Goal: Task Accomplishment & Management: Manage account settings

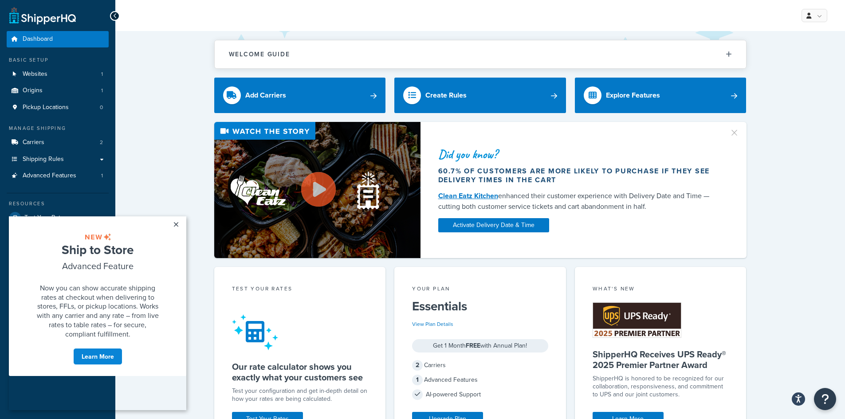
click at [142, 148] on div "Did you know? 60.7% of customers are more likely to purchase if they see delive…" at bounding box center [480, 190] width 694 height 136
click at [177, 225] on link "×" at bounding box center [176, 224] width 16 height 16
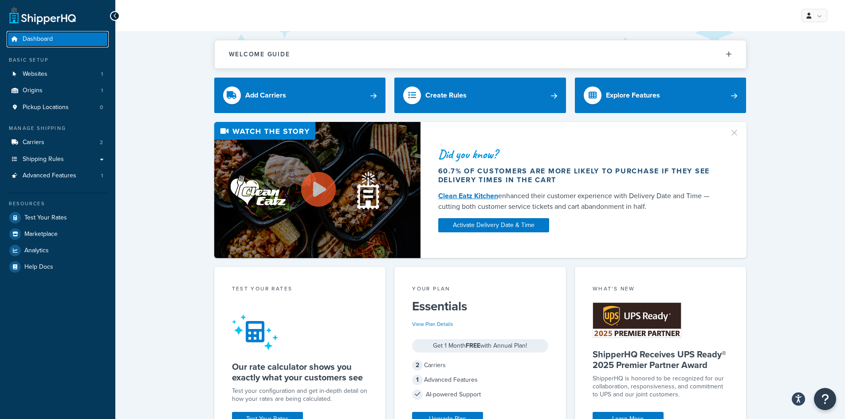
click at [49, 38] on span "Dashboard" at bounding box center [38, 39] width 30 height 8
click at [77, 71] on link "Websites 1" at bounding box center [58, 74] width 102 height 16
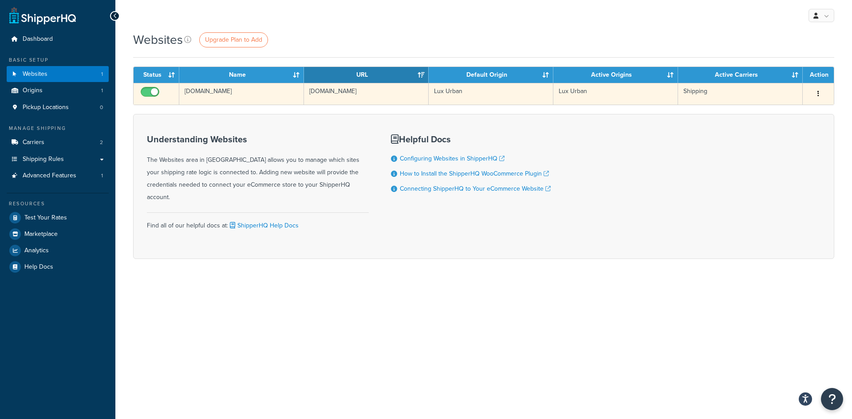
click at [819, 89] on button "button" at bounding box center [818, 94] width 12 height 14
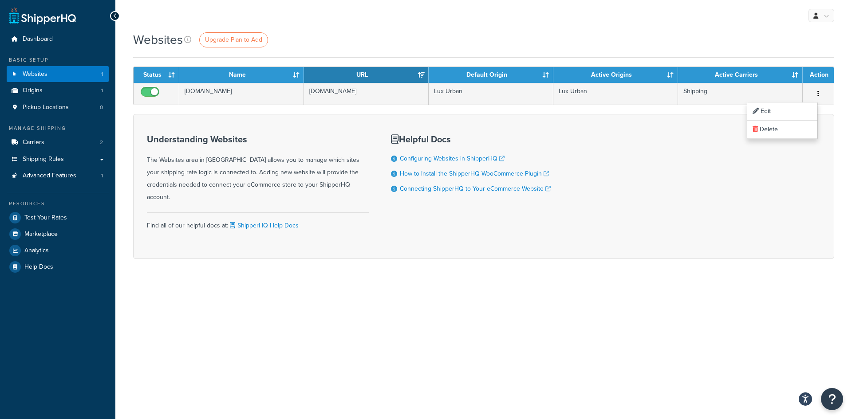
click at [561, 226] on div "Understanding Websites The Websites area in ShipperHQ allows you to manage whic…" at bounding box center [483, 186] width 701 height 145
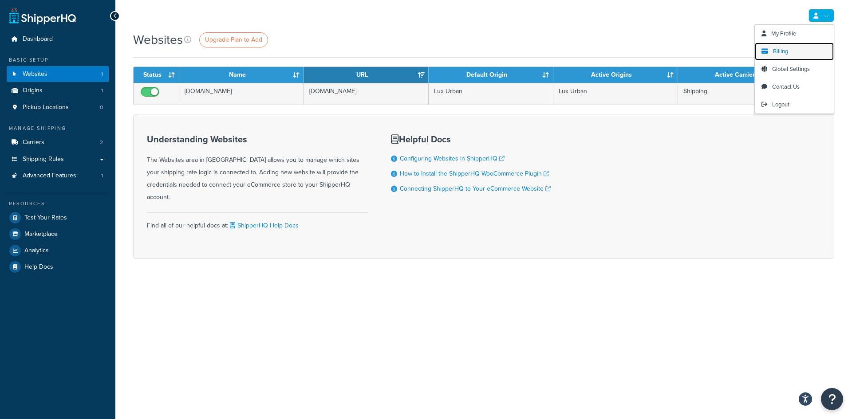
click at [801, 48] on link "Billing" at bounding box center [793, 52] width 79 height 18
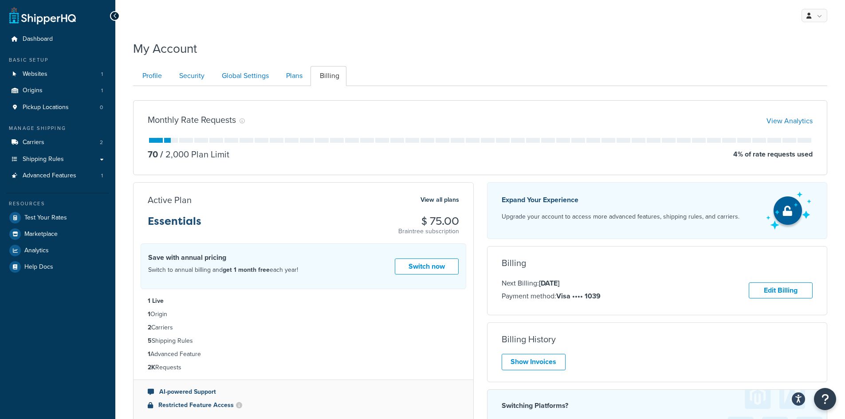
scroll to position [44, 0]
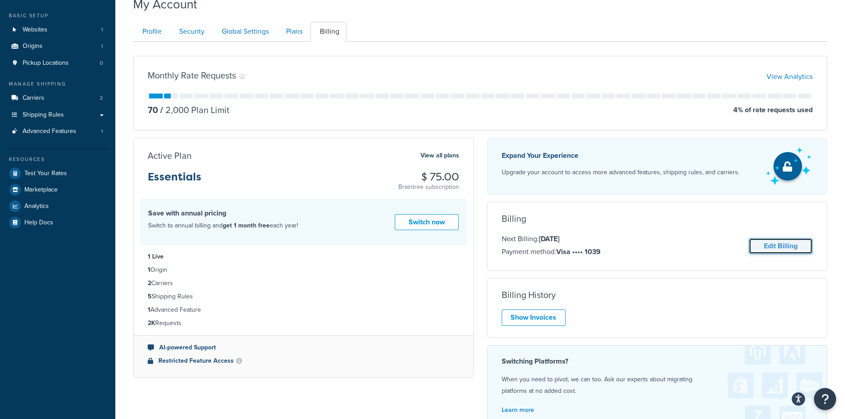
click at [789, 250] on link "Edit Billing" at bounding box center [781, 246] width 64 height 16
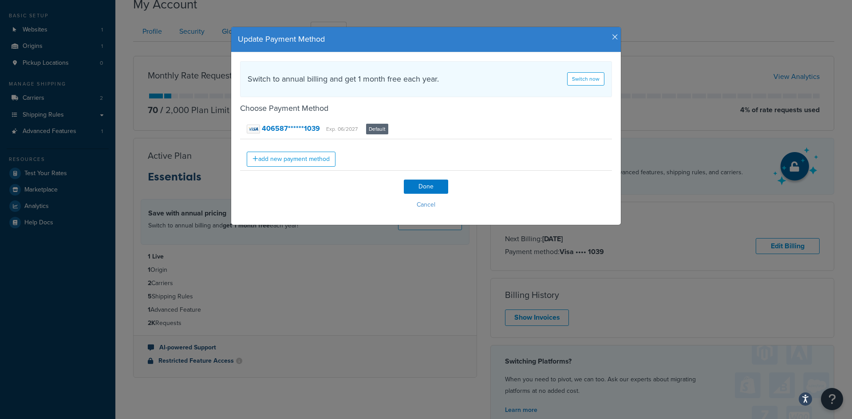
click at [612, 33] on icon "button" at bounding box center [615, 37] width 6 height 8
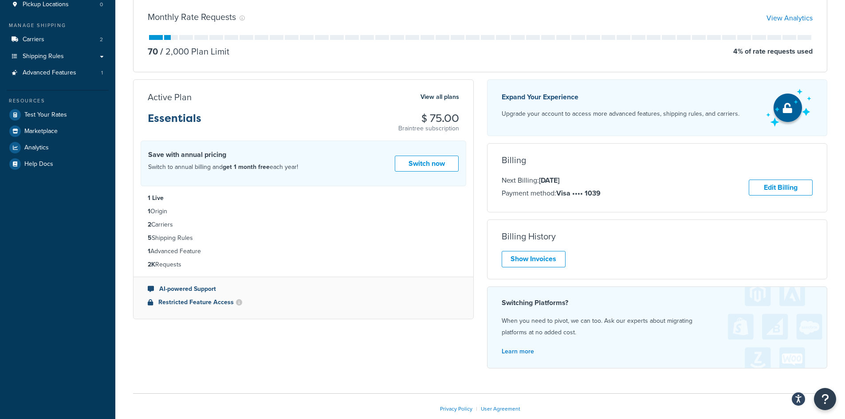
scroll to position [19, 0]
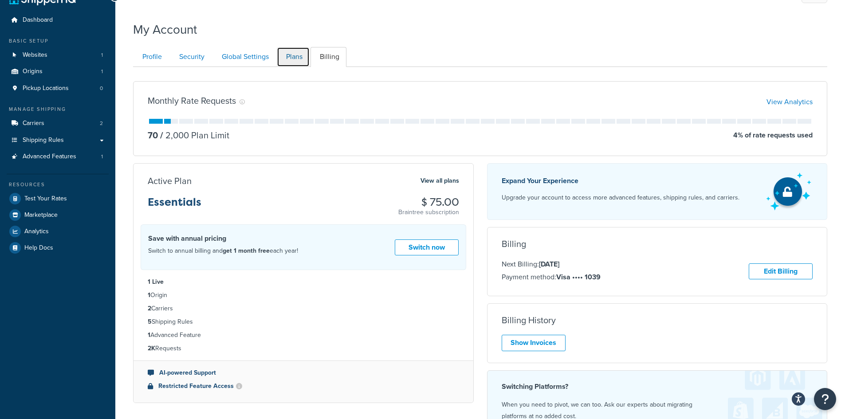
click at [305, 55] on link "Plans" at bounding box center [293, 57] width 33 height 20
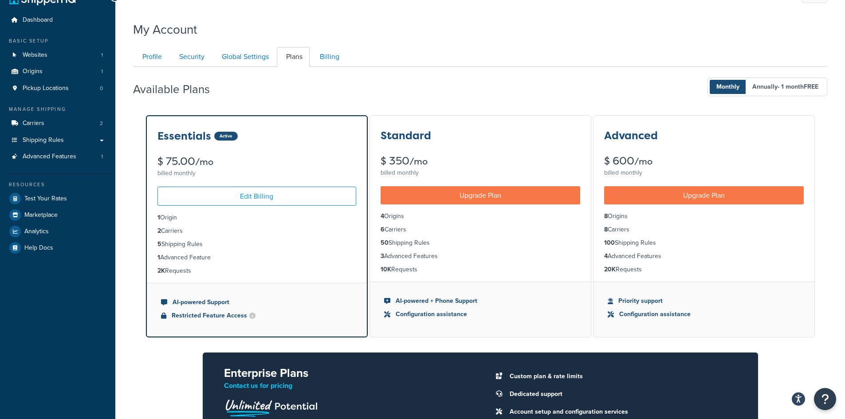
scroll to position [86, 0]
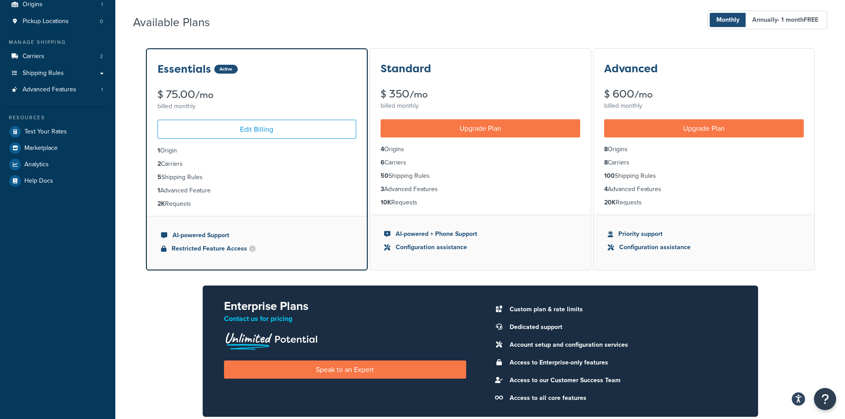
scroll to position [19, 0]
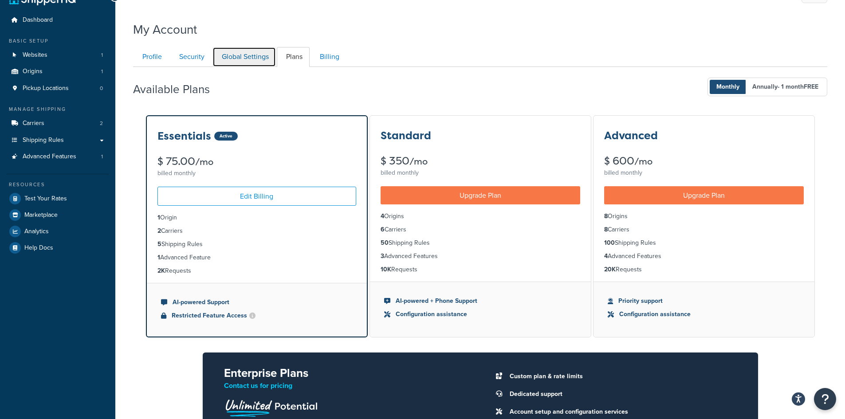
click at [249, 61] on link "Global Settings" at bounding box center [243, 57] width 63 height 20
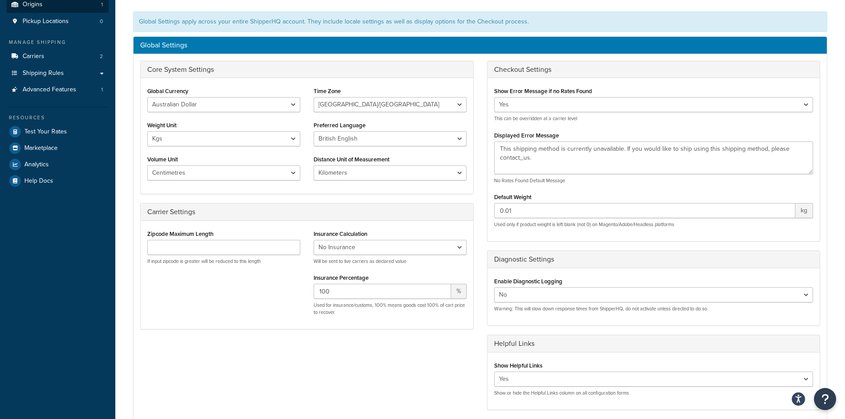
scroll to position [19, 0]
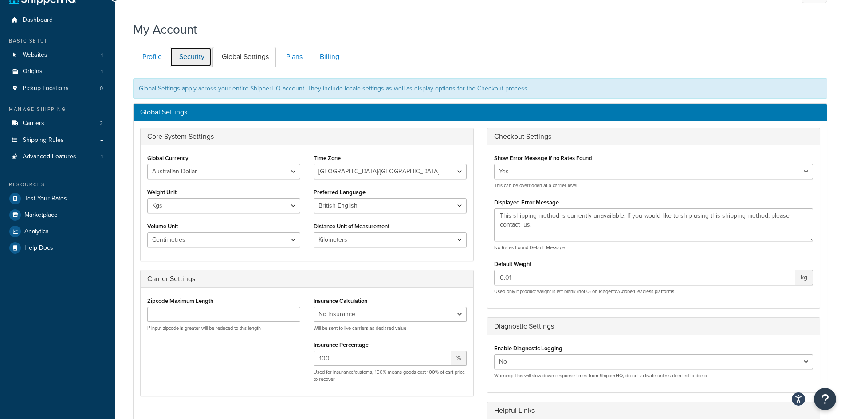
click at [186, 54] on link "Security" at bounding box center [191, 57] width 42 height 20
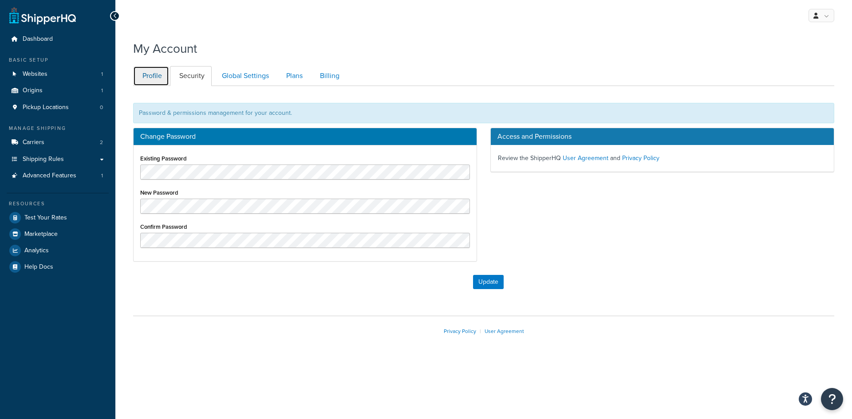
click at [147, 72] on link "Profile" at bounding box center [151, 76] width 36 height 20
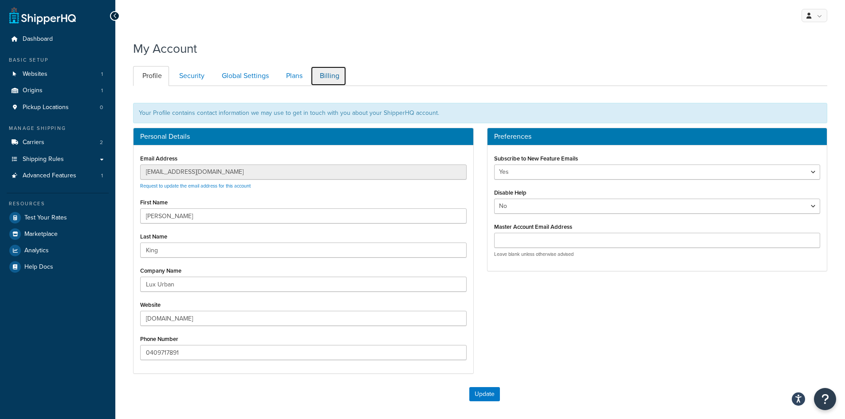
click at [333, 80] on link "Billing" at bounding box center [328, 76] width 36 height 20
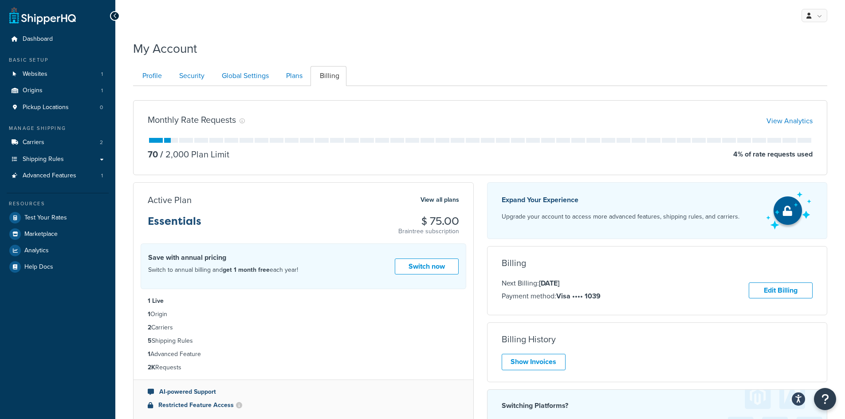
scroll to position [86, 0]
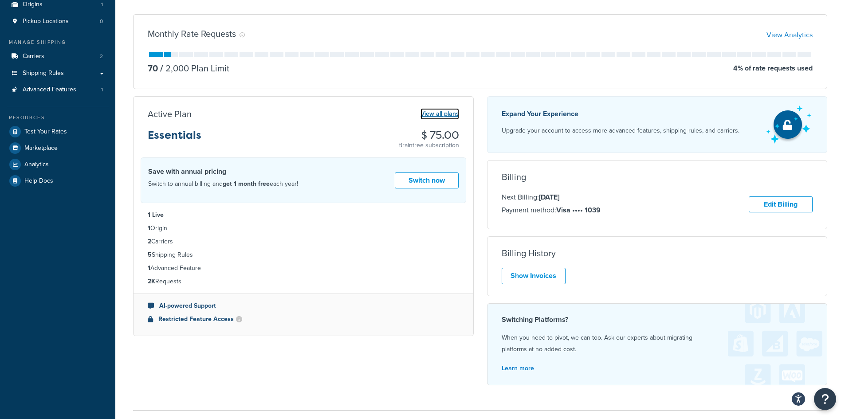
click at [433, 116] on link "View all plans" at bounding box center [439, 114] width 39 height 12
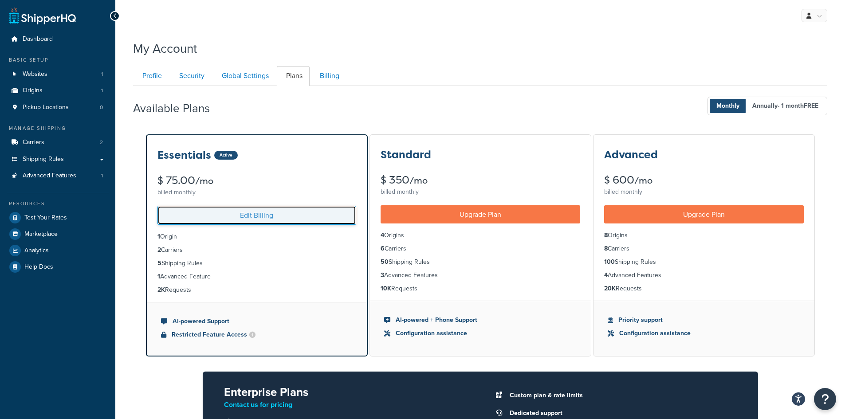
click at [249, 212] on link "Edit Billing" at bounding box center [256, 215] width 199 height 19
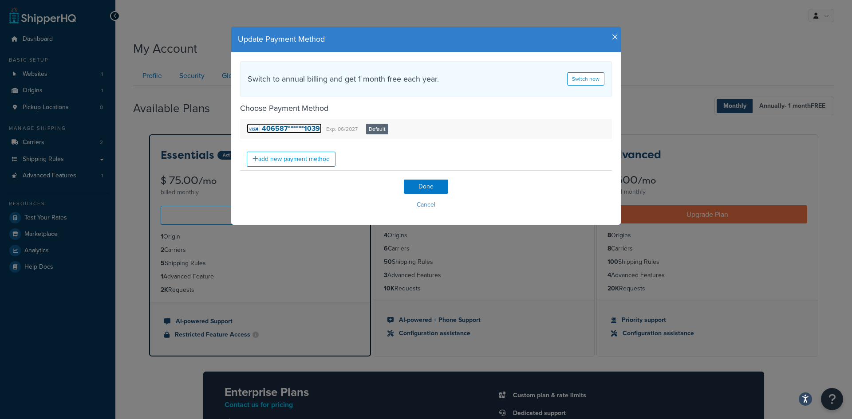
click at [301, 130] on strong "406587******1039" at bounding box center [291, 128] width 58 height 10
click at [420, 204] on button "Cancel" at bounding box center [426, 204] width 372 height 13
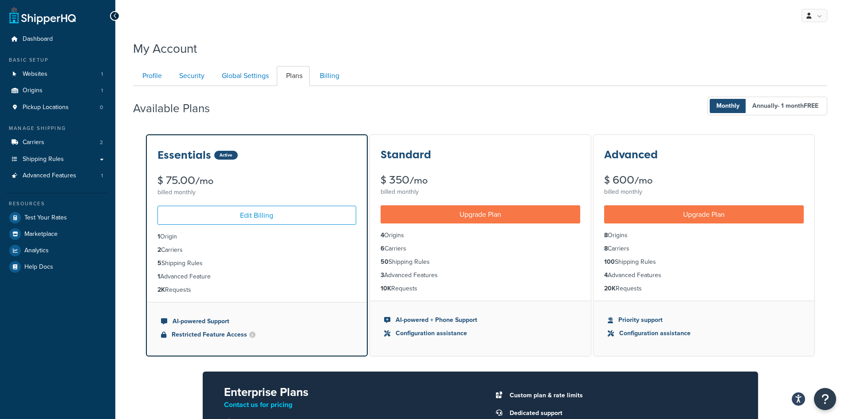
click at [222, 155] on div "Active" at bounding box center [226, 155] width 24 height 9
click at [236, 181] on div "$ 75.00 /mo" at bounding box center [256, 180] width 199 height 11
click at [725, 112] on span "Monthly" at bounding box center [728, 106] width 36 height 14
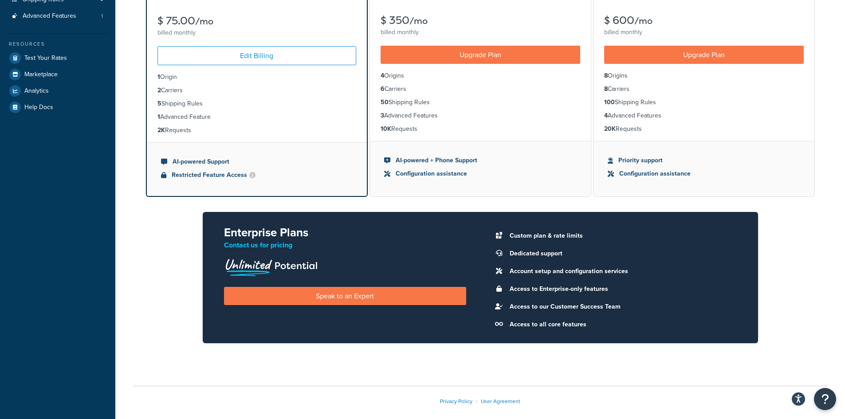
scroll to position [177, 0]
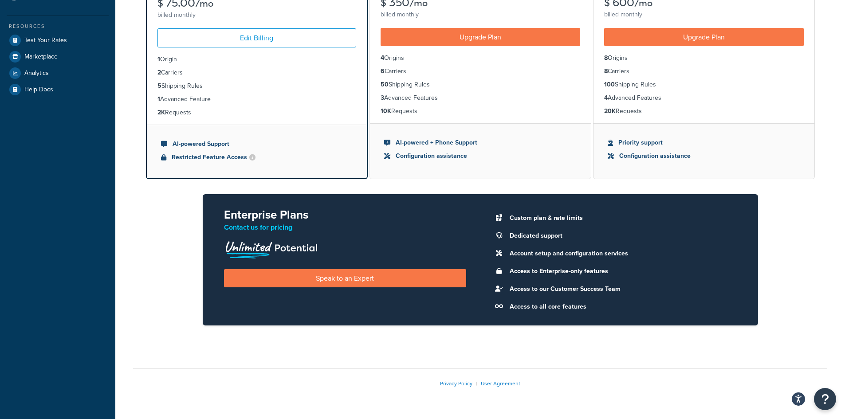
click at [530, 251] on li "Account setup and configuration services" at bounding box center [621, 253] width 232 height 12
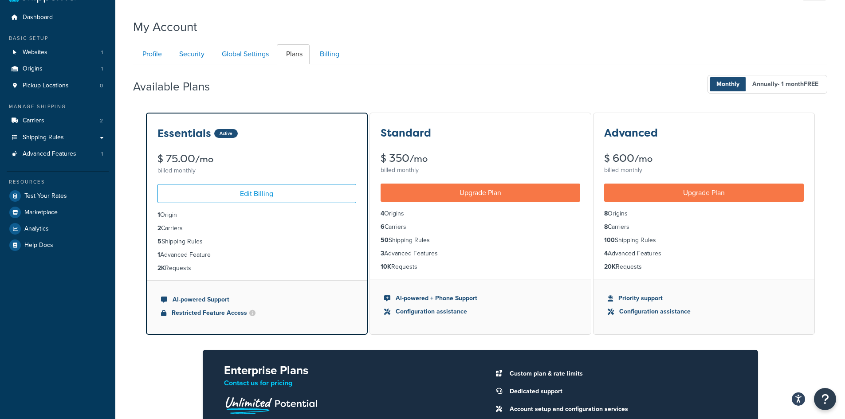
scroll to position [0, 0]
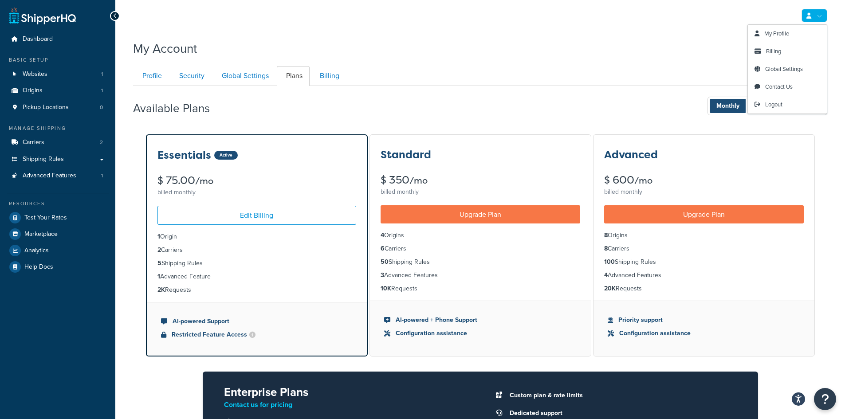
click at [818, 20] on link at bounding box center [814, 15] width 26 height 13
